Goal: Task Accomplishment & Management: Complete application form

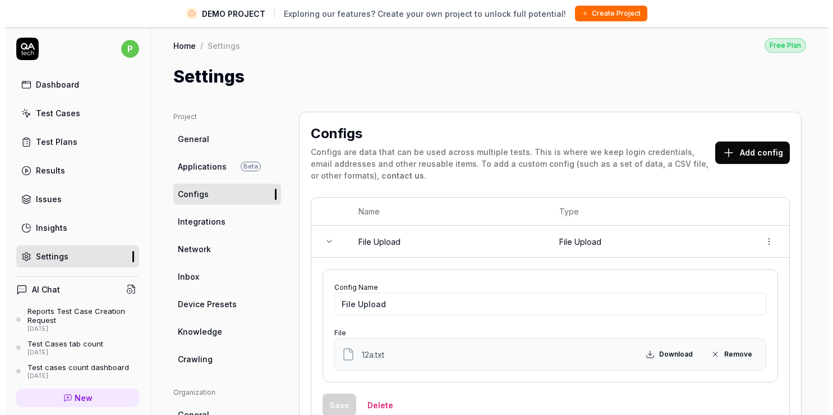
scroll to position [26, 0]
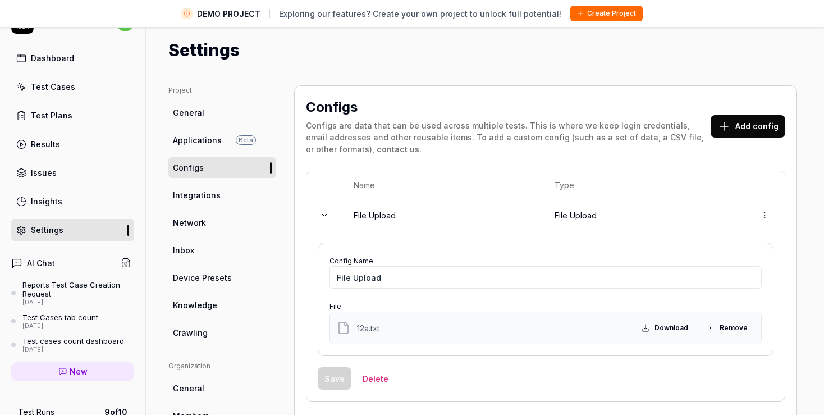
click at [200, 143] on span "Applications" at bounding box center [197, 140] width 49 height 12
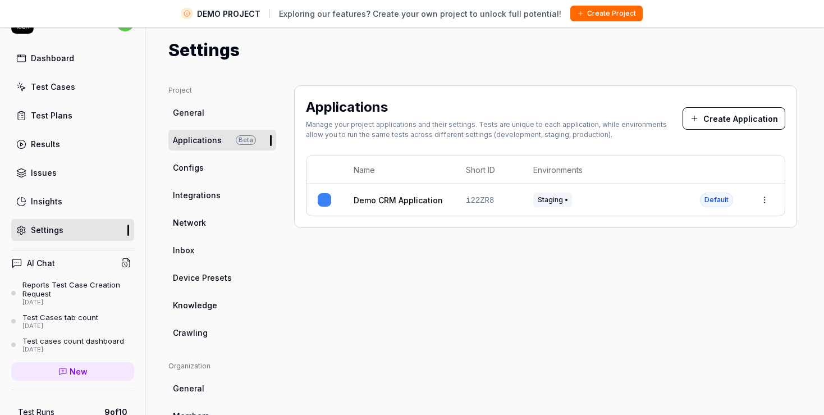
click at [730, 125] on button "Create Application" at bounding box center [733, 118] width 103 height 22
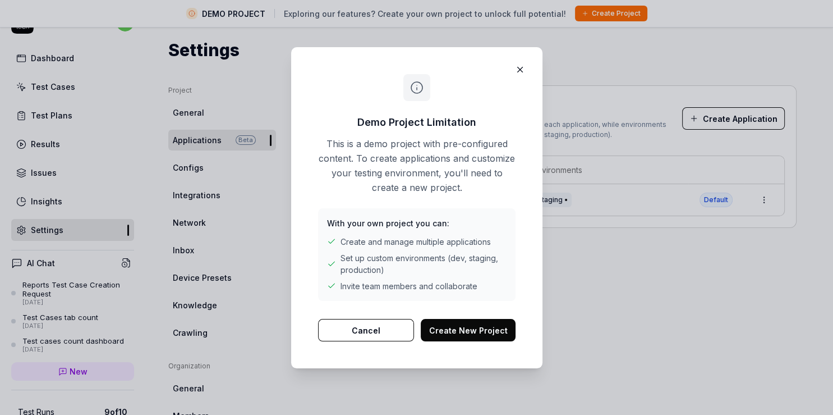
click at [476, 324] on button "Create New Project" at bounding box center [468, 330] width 95 height 22
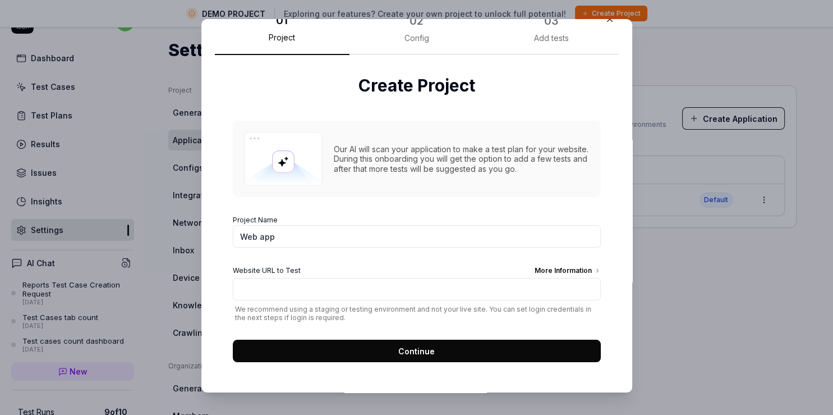
scroll to position [21, 0]
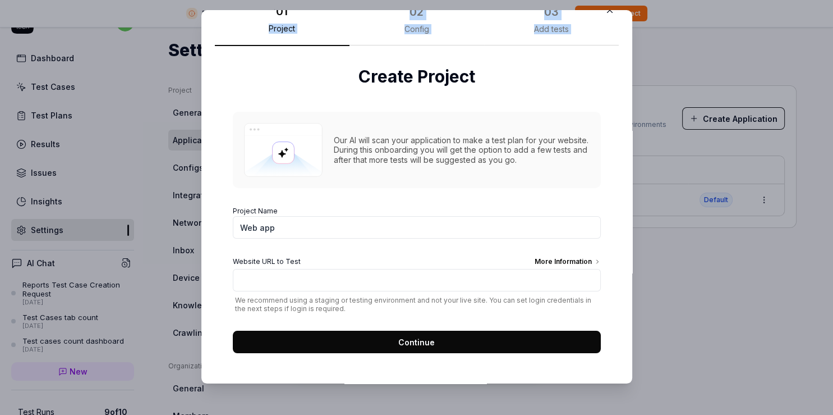
drag, startPoint x: 248, startPoint y: 17, endPoint x: 248, endPoint y: 55, distance: 37.6
click at [248, 55] on div "01 Project 02 Config 03 Add tests Create Project Our AI will scan your applicat…" at bounding box center [417, 186] width 404 height 370
click at [265, 112] on div "Our AI will scan your application to make a test plan for your website. During …" at bounding box center [417, 150] width 368 height 77
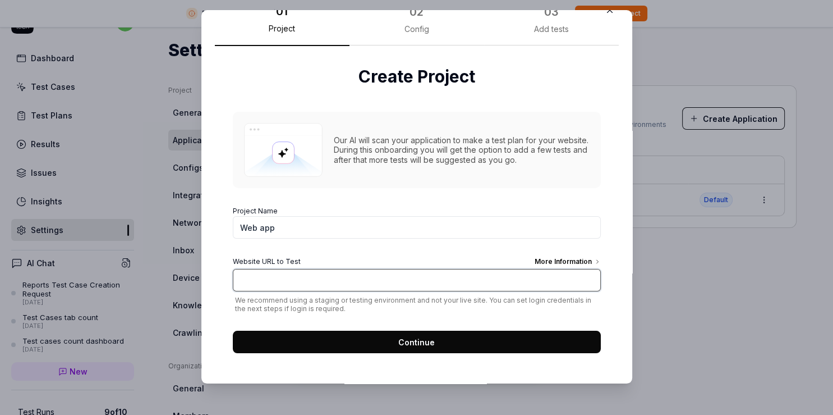
click at [295, 272] on input "Website URL to Test More Information" at bounding box center [417, 280] width 368 height 22
type input "h"
type input "[URL][DOMAIN_NAME]"
click at [550, 261] on div "More Information" at bounding box center [568, 262] width 66 height 12
click at [550, 269] on input "[URL][DOMAIN_NAME]" at bounding box center [417, 280] width 368 height 22
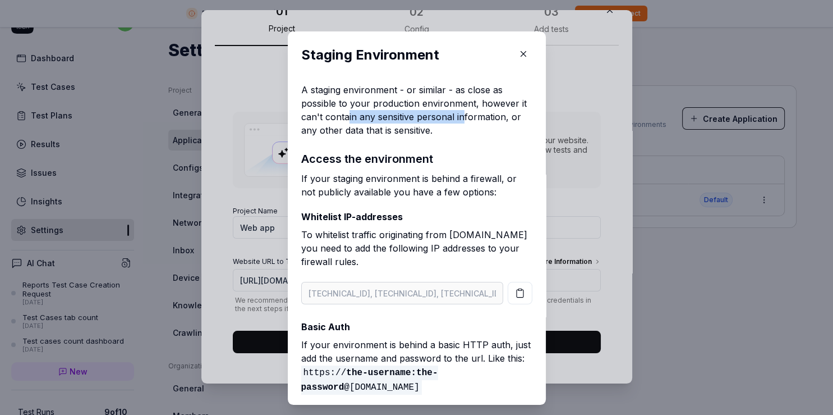
drag, startPoint x: 344, startPoint y: 111, endPoint x: 456, endPoint y: 113, distance: 112.2
click at [456, 113] on p "A staging environment - or similar - as close as possible to your production en…" at bounding box center [416, 110] width 231 height 54
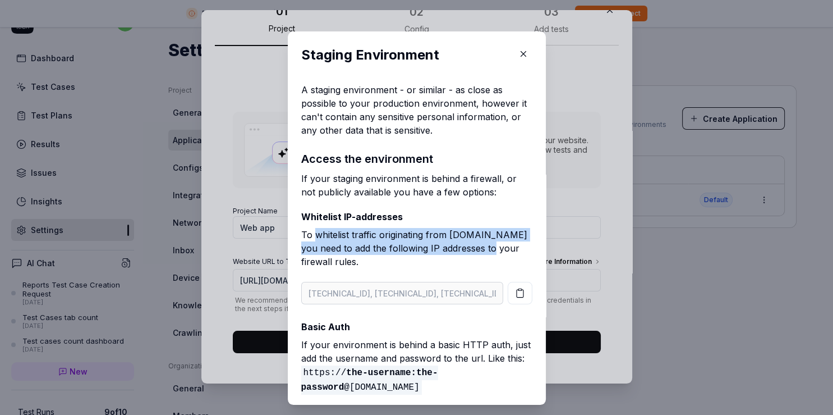
drag, startPoint x: 309, startPoint y: 237, endPoint x: 506, endPoint y: 249, distance: 197.3
click at [506, 249] on p "To whitelist traffic originating from [DOMAIN_NAME] you need to add the followi…" at bounding box center [416, 250] width 231 height 45
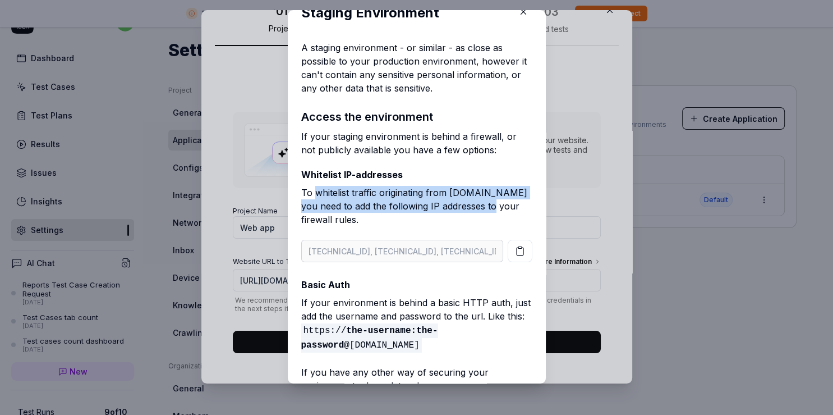
scroll to position [0, 0]
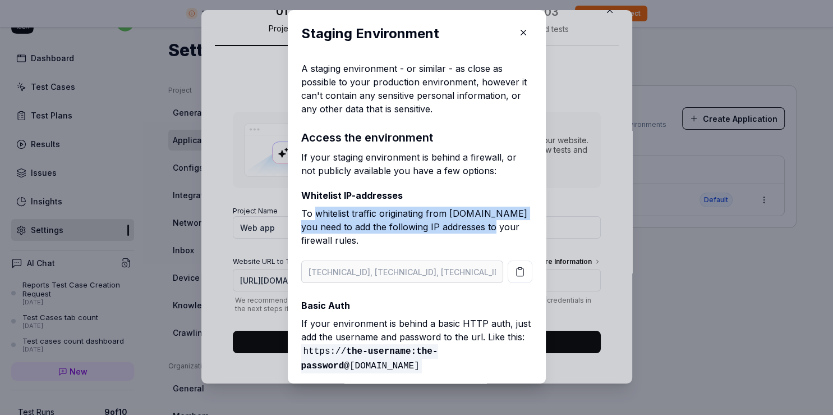
click at [518, 31] on icon "button" at bounding box center [523, 32] width 10 height 10
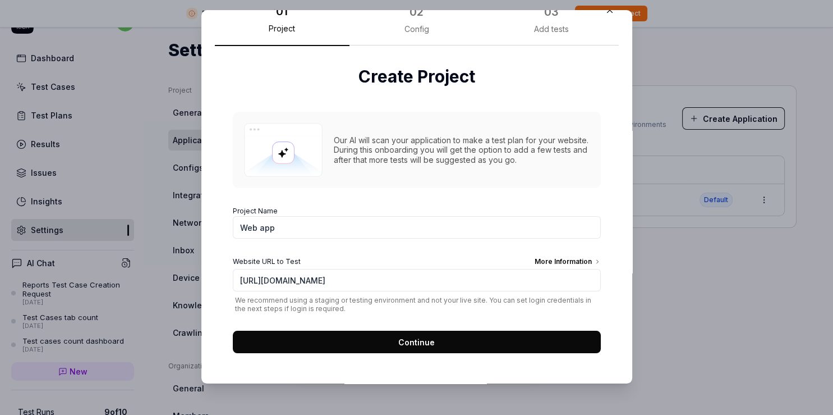
click at [433, 343] on button "Continue" at bounding box center [417, 341] width 368 height 22
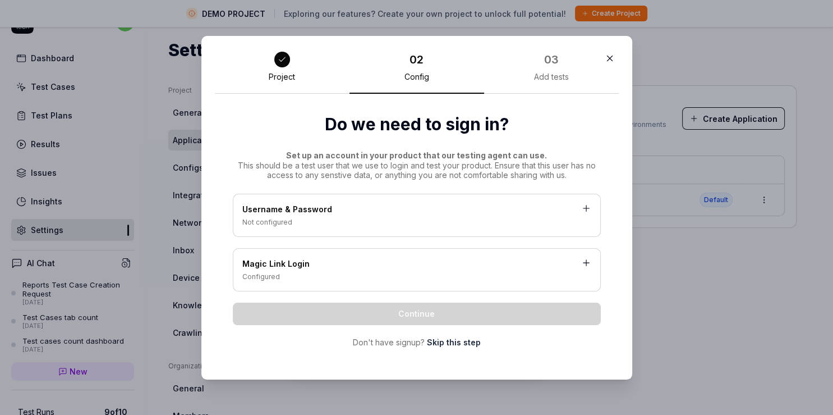
click at [250, 208] on div "Username & Password" at bounding box center [416, 210] width 349 height 14
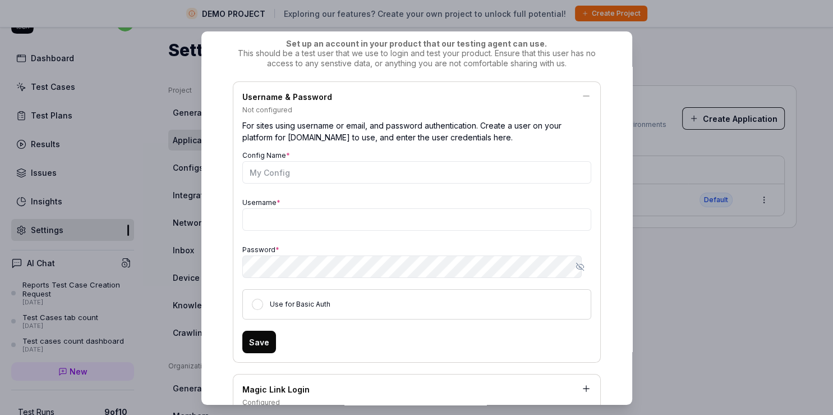
scroll to position [129, 0]
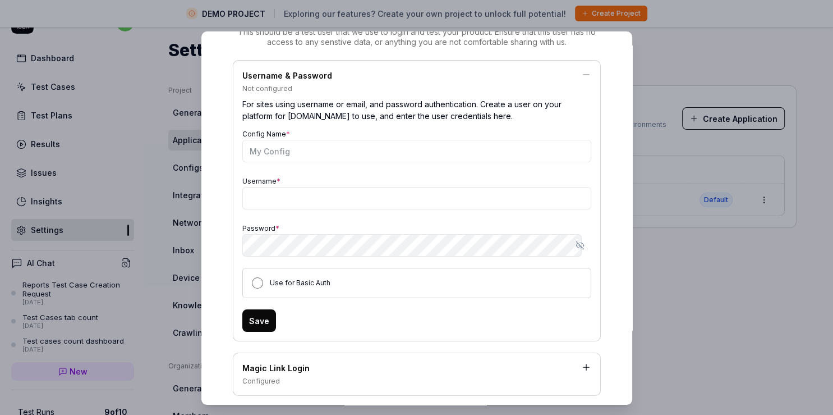
click at [252, 281] on button "Use for Basic Auth" at bounding box center [257, 282] width 11 height 11
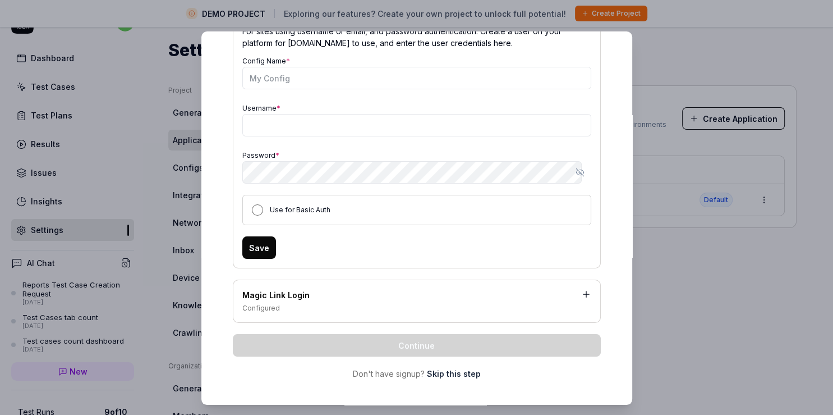
scroll to position [206, 0]
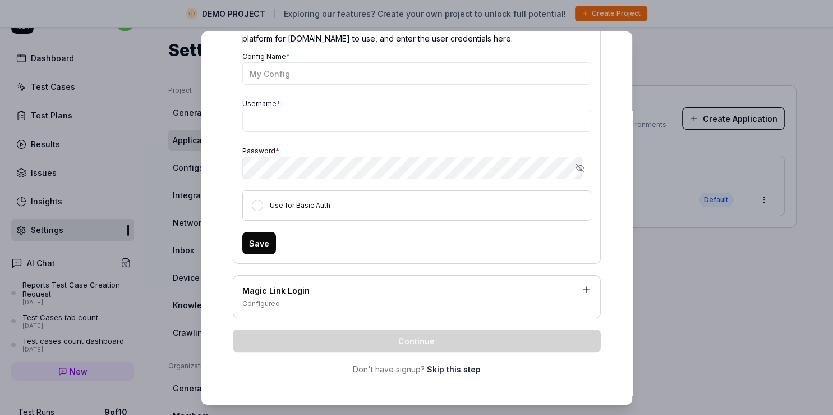
click at [581, 289] on icon at bounding box center [586, 289] width 10 height 10
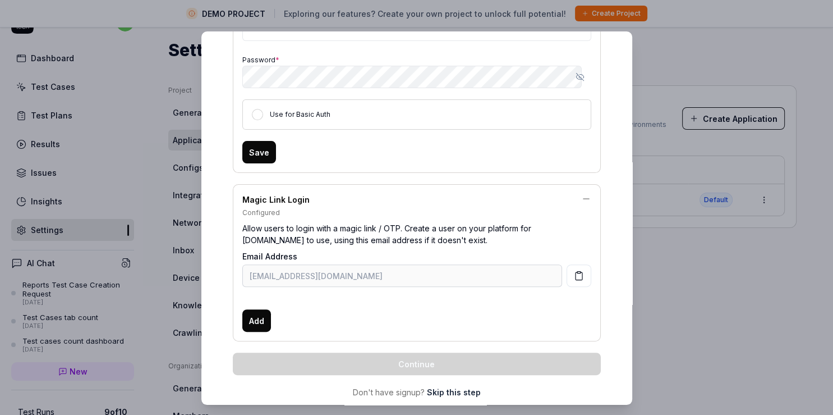
scroll to position [321, 0]
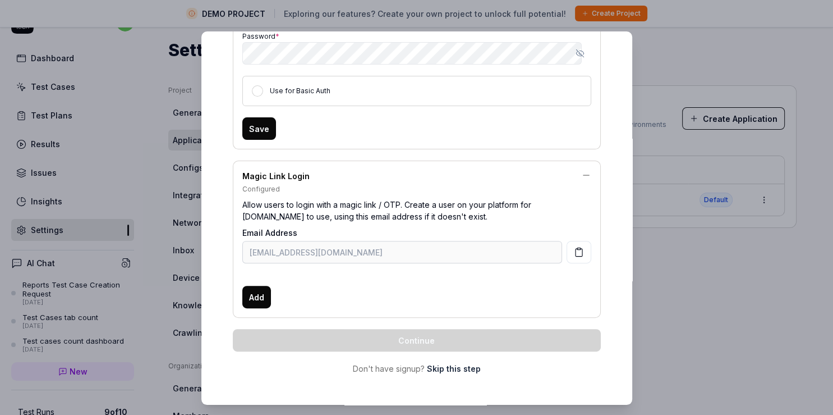
click at [577, 248] on rect "button" at bounding box center [578, 249] width 3 height 2
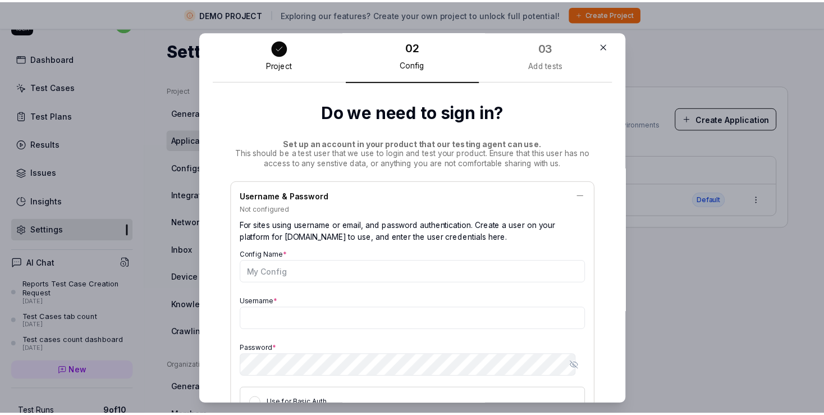
scroll to position [0, 0]
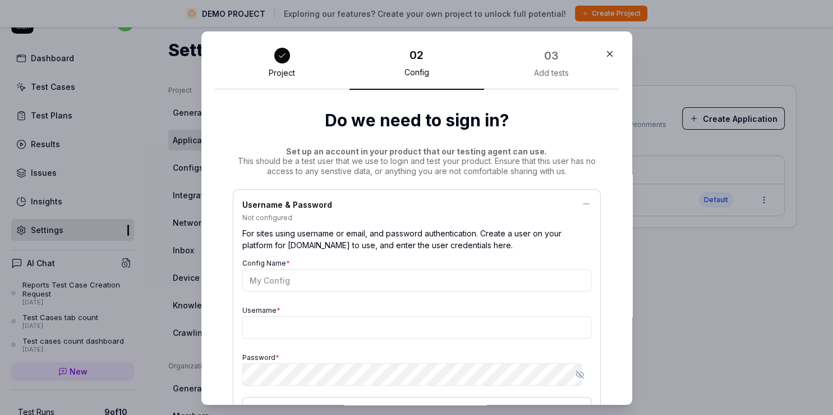
click at [605, 59] on icon "button" at bounding box center [610, 54] width 10 height 10
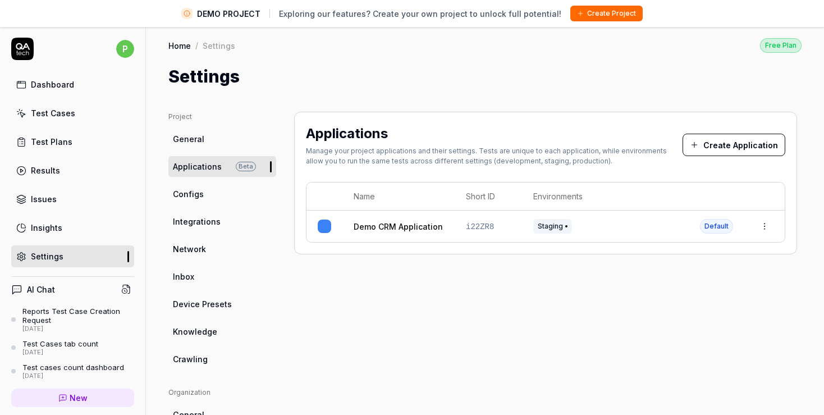
click at [55, 226] on div "Insights" at bounding box center [46, 228] width 31 height 12
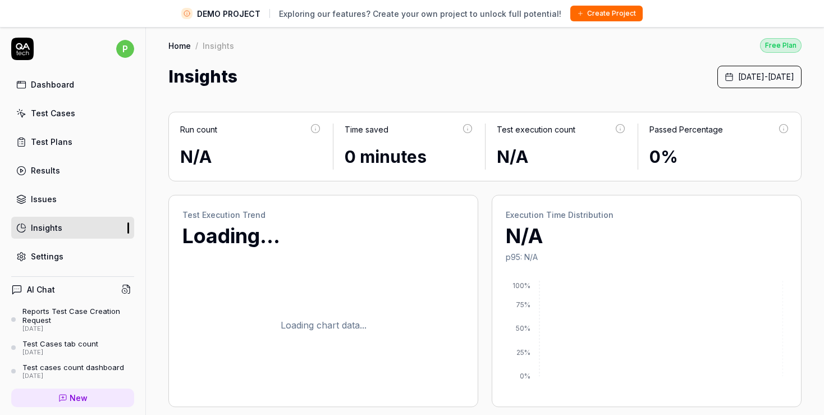
click at [52, 202] on div "Issues" at bounding box center [44, 199] width 26 height 12
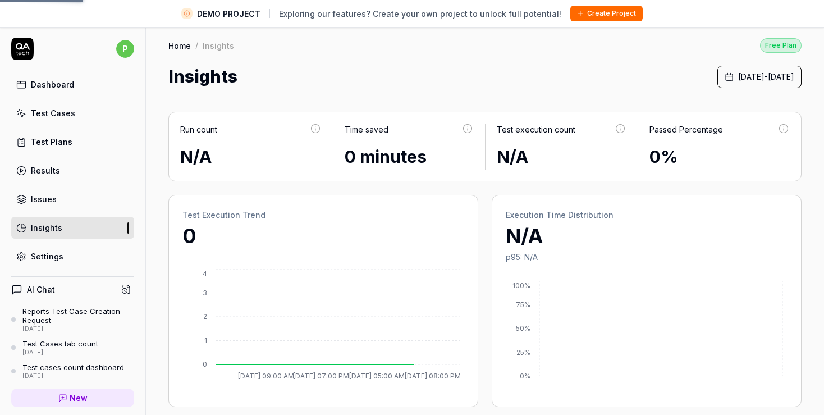
click at [52, 138] on div "Test Plans" at bounding box center [52, 142] width 42 height 12
click at [56, 116] on div "Test Cases" at bounding box center [53, 113] width 44 height 12
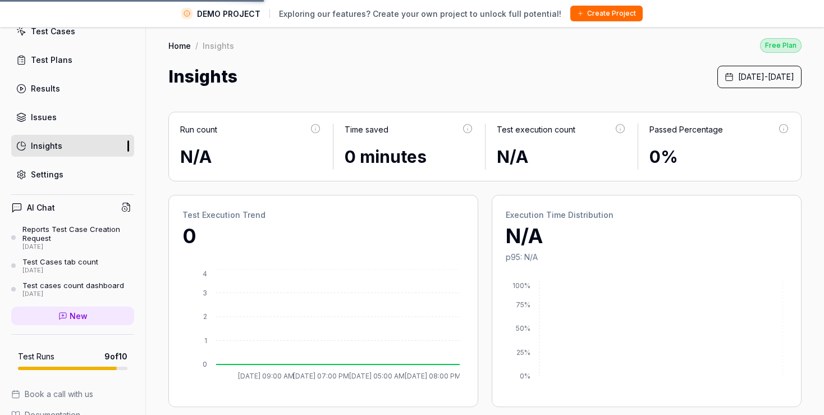
scroll to position [144, 0]
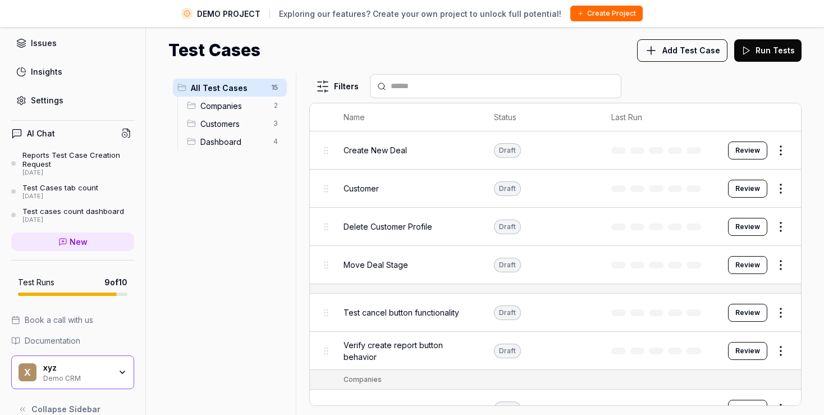
scroll to position [144, 0]
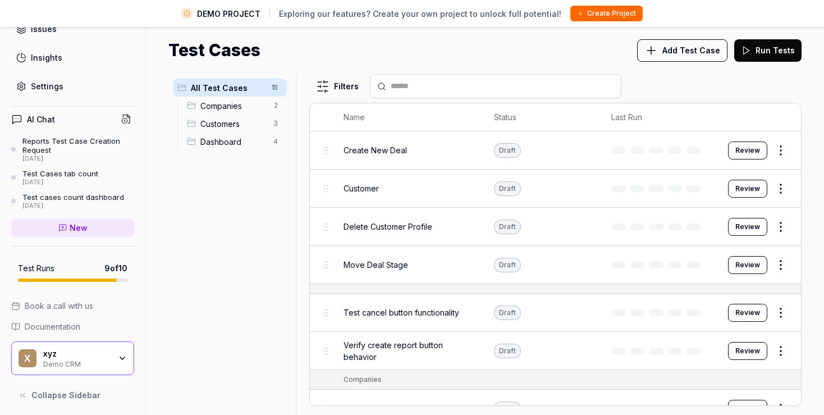
click at [24, 396] on icon at bounding box center [22, 394] width 9 height 9
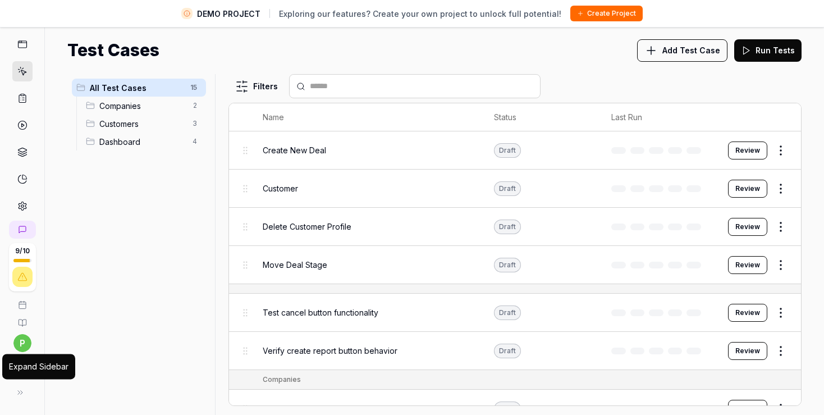
scroll to position [11, 0]
click at [17, 206] on icon at bounding box center [22, 208] width 10 height 10
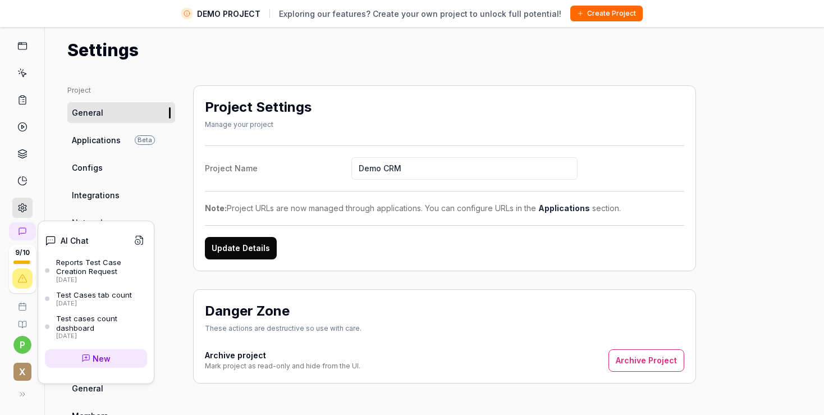
click at [136, 242] on icon at bounding box center [139, 240] width 10 height 10
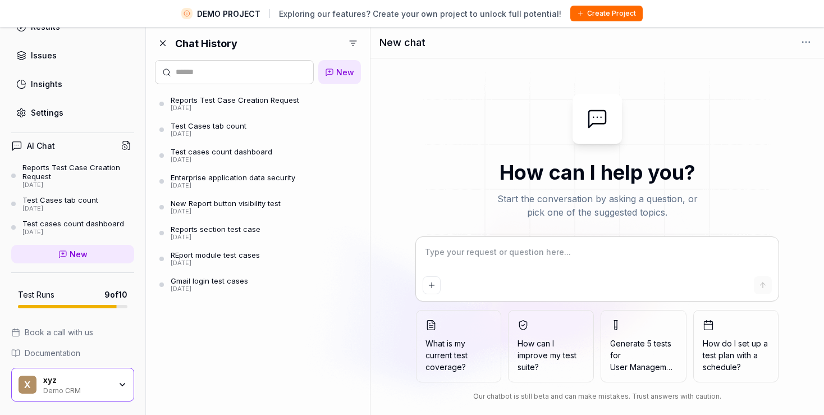
scroll to position [26, 0]
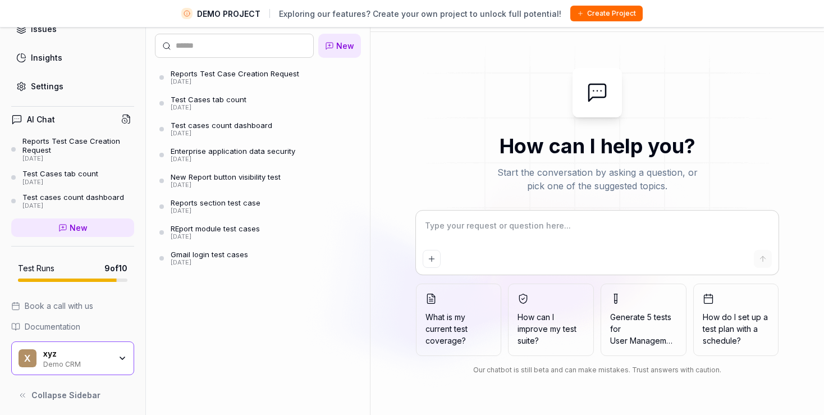
click at [63, 322] on span "Documentation" at bounding box center [53, 326] width 56 height 12
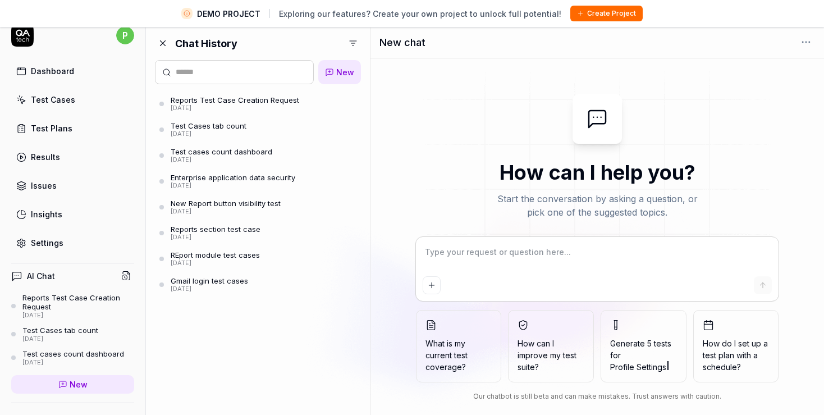
scroll to position [0, 0]
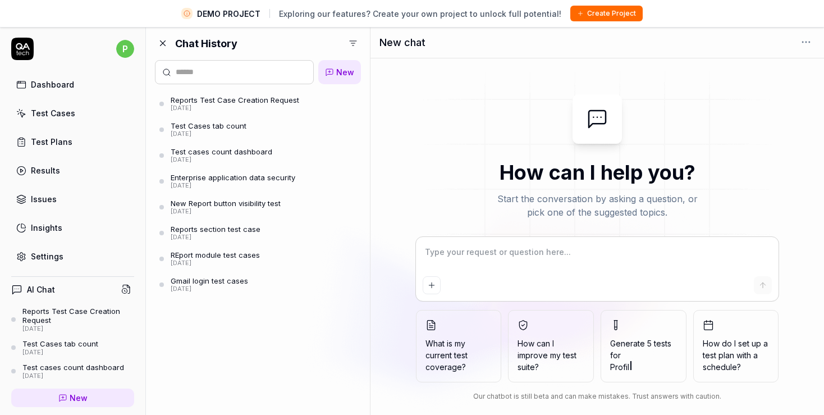
type textarea "*"
click at [42, 253] on div "Settings" at bounding box center [47, 256] width 33 height 12
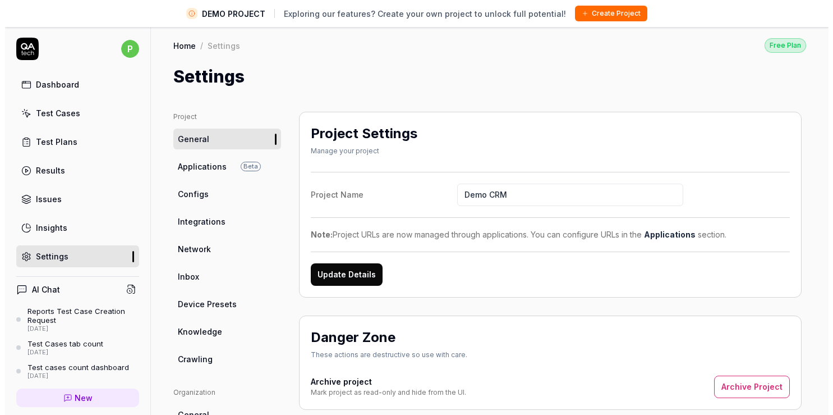
scroll to position [65, 0]
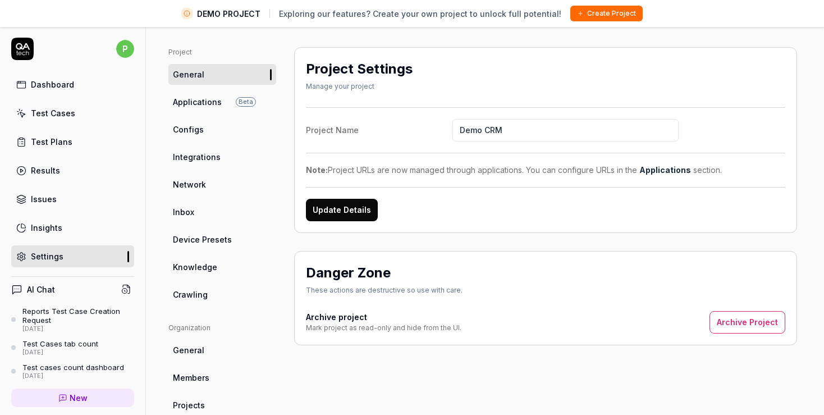
click at [213, 204] on link "Inbox" at bounding box center [222, 211] width 108 height 21
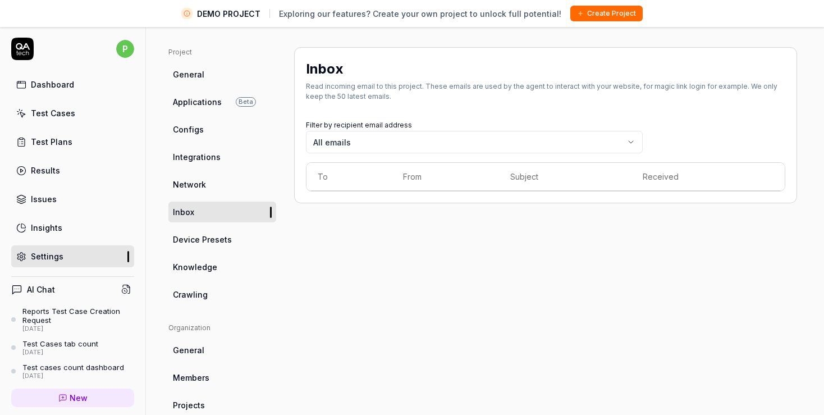
scroll to position [65, 0]
click at [347, 136] on body "DEMO PROJECT Exploring our features? Create your own project to unlock full pot…" at bounding box center [416, 220] width 833 height 441
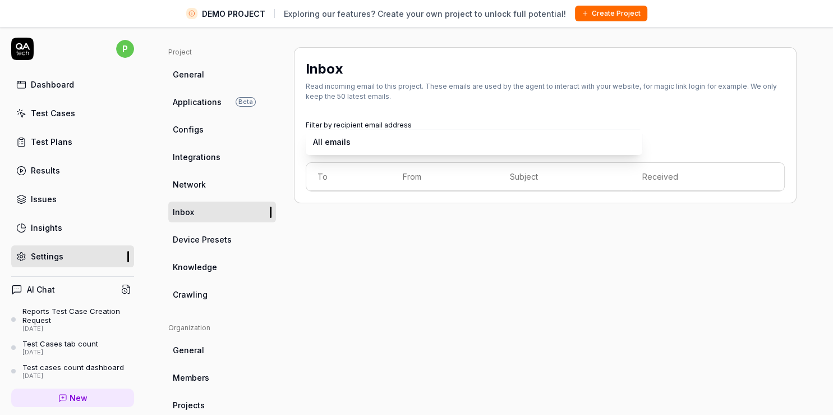
click at [332, 144] on body "DEMO PROJECT Exploring our features? Create your own project to unlock full pot…" at bounding box center [412, 220] width 824 height 441
click at [632, 143] on body "DEMO PROJECT Exploring our features? Create your own project to unlock full pot…" at bounding box center [412, 220] width 824 height 441
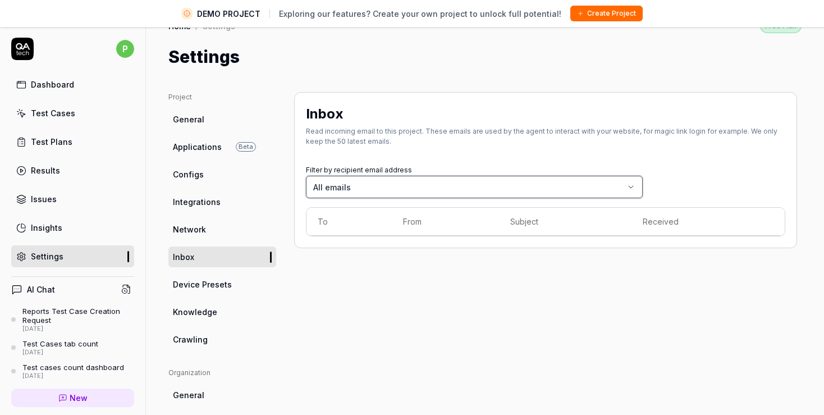
scroll to position [0, 0]
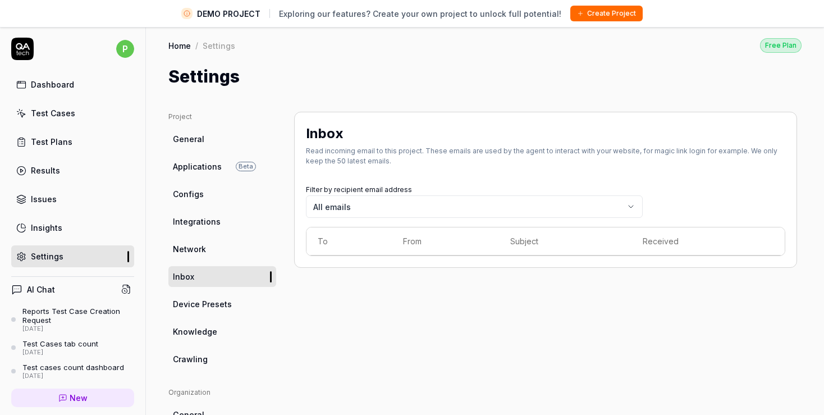
click at [194, 169] on span "Applications" at bounding box center [197, 166] width 49 height 12
